Goal: Entertainment & Leisure: Consume media (video, audio)

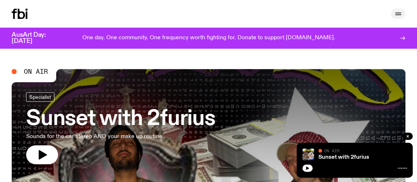
click at [400, 10] on icon "button" at bounding box center [398, 13] width 9 height 9
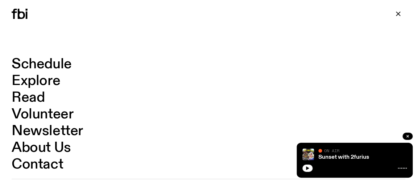
click at [57, 66] on link "Schedule" at bounding box center [42, 64] width 60 height 14
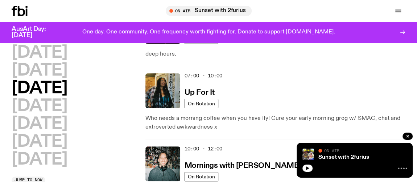
scroll to position [64, 0]
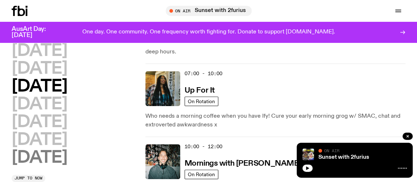
click at [32, 162] on h2 "[DATE]" at bounding box center [40, 158] width 56 height 16
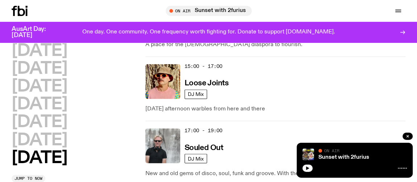
scroll to position [548, 0]
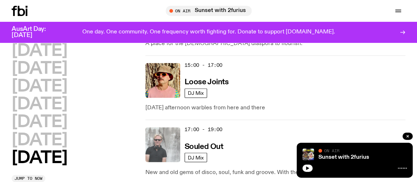
click at [168, 146] on img at bounding box center [163, 144] width 35 height 35
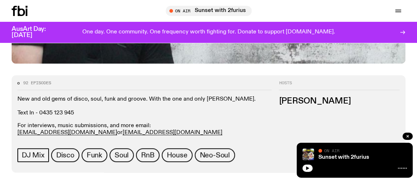
scroll to position [357, 0]
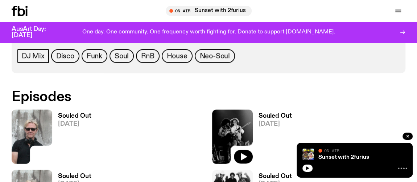
click at [46, 154] on icon at bounding box center [32, 136] width 41 height 54
click at [40, 132] on img at bounding box center [32, 136] width 41 height 54
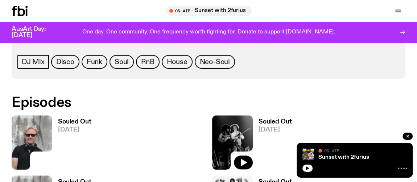
scroll to position [450, 0]
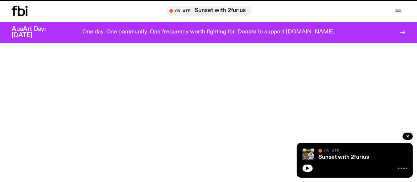
scroll to position [548, 0]
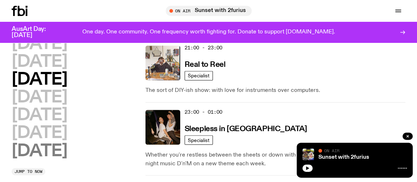
click at [27, 147] on h2 "[DATE]" at bounding box center [40, 151] width 56 height 16
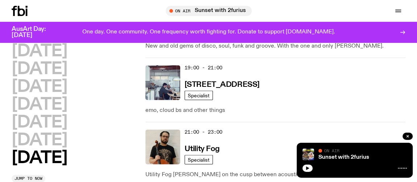
scroll to position [647, 0]
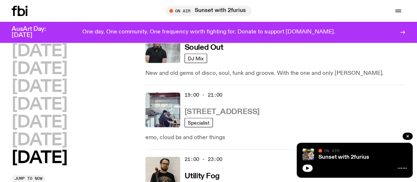
click at [212, 110] on h3 "[STREET_ADDRESS]" at bounding box center [222, 112] width 75 height 8
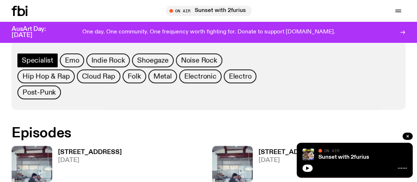
scroll to position [359, 0]
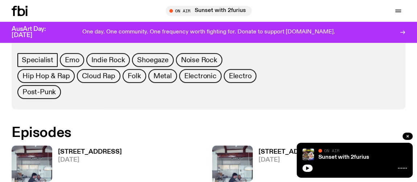
click at [40, 161] on img at bounding box center [32, 172] width 41 height 54
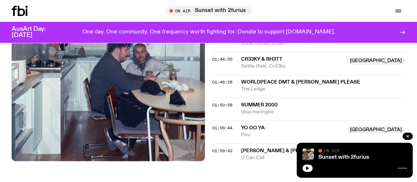
scroll to position [854, 0]
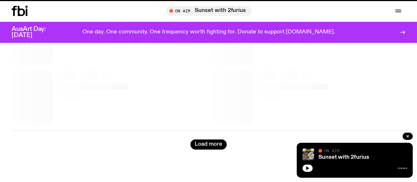
scroll to position [359, 0]
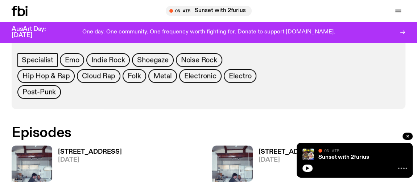
click at [268, 150] on h3 "[STREET_ADDRESS]" at bounding box center [291, 152] width 64 height 6
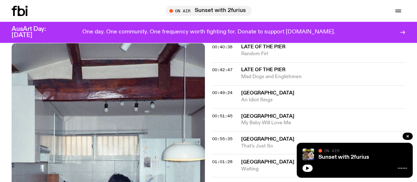
scroll to position [653, 0]
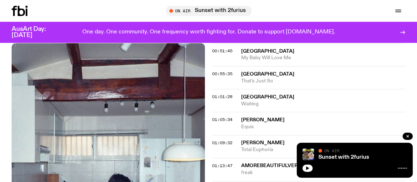
drag, startPoint x: 153, startPoint y: 72, endPoint x: 158, endPoint y: 71, distance: 4.6
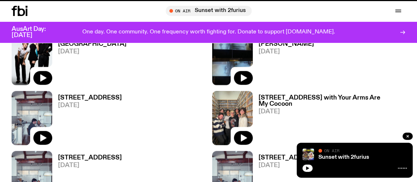
scroll to position [359, 0]
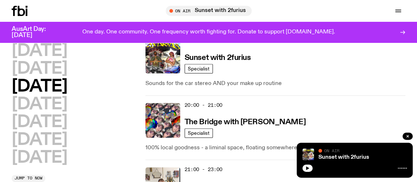
scroll to position [416, 0]
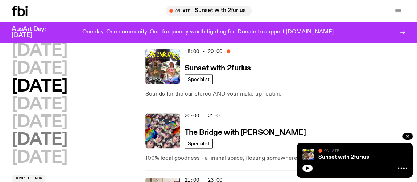
click at [47, 138] on h2 "[DATE]" at bounding box center [40, 140] width 56 height 16
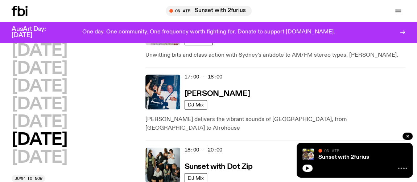
scroll to position [515, 0]
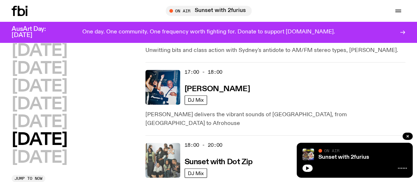
click at [169, 144] on img at bounding box center [163, 160] width 35 height 35
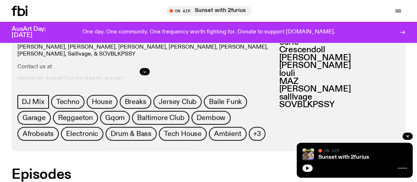
scroll to position [425, 0]
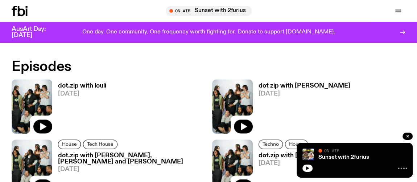
drag, startPoint x: 42, startPoint y: 124, endPoint x: 233, endPoint y: 94, distance: 194.0
click at [47, 122] on icon "button" at bounding box center [42, 126] width 9 height 9
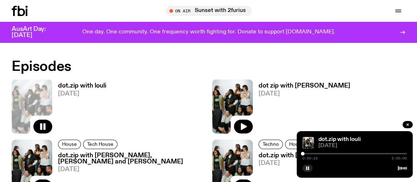
click at [326, 153] on div at bounding box center [355, 153] width 105 height 1
